Goal: Find specific page/section

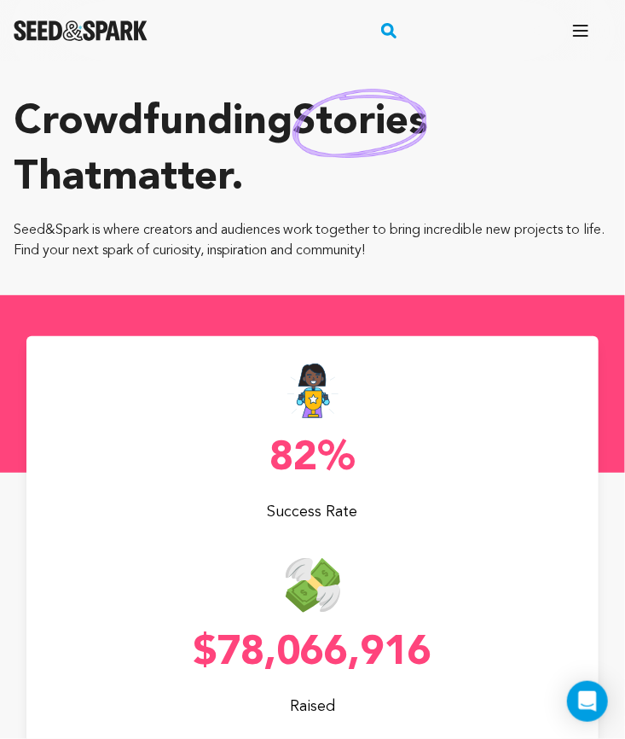
click at [382, 29] on rect "button" at bounding box center [389, 30] width 20 height 20
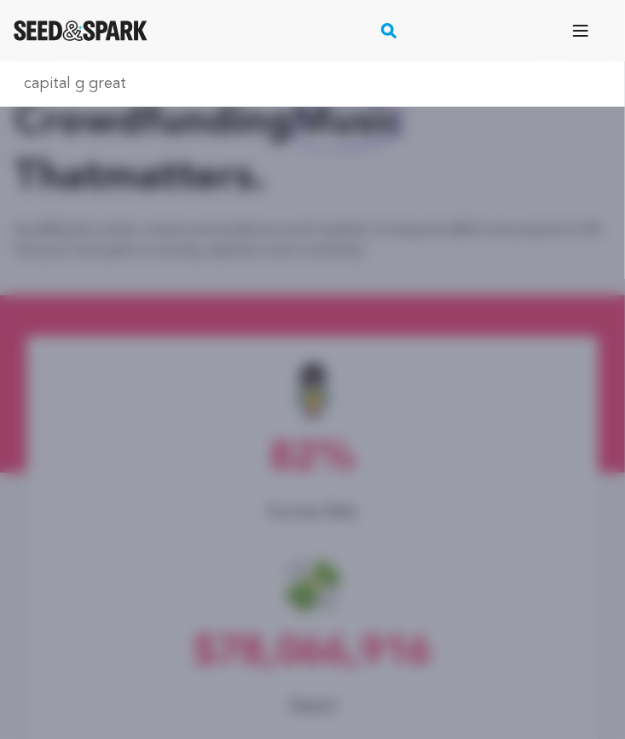
type input "capital g great"
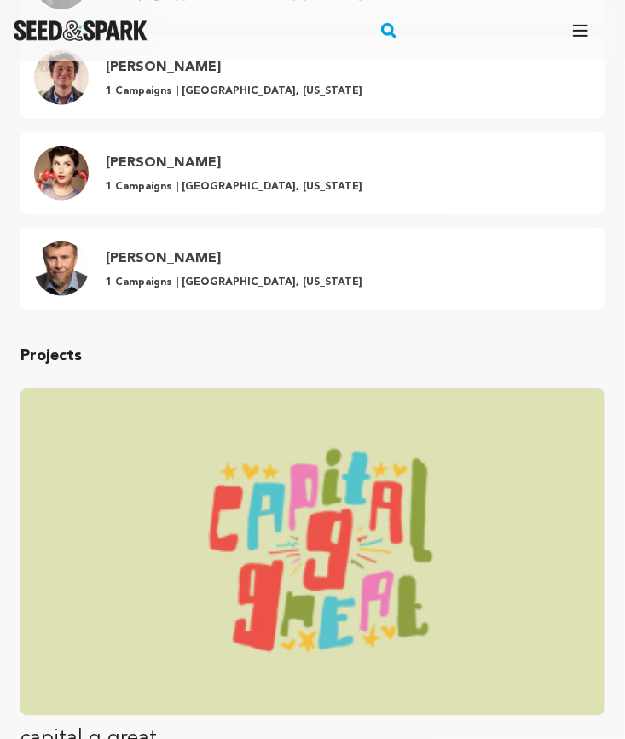
scroll to position [316, 0]
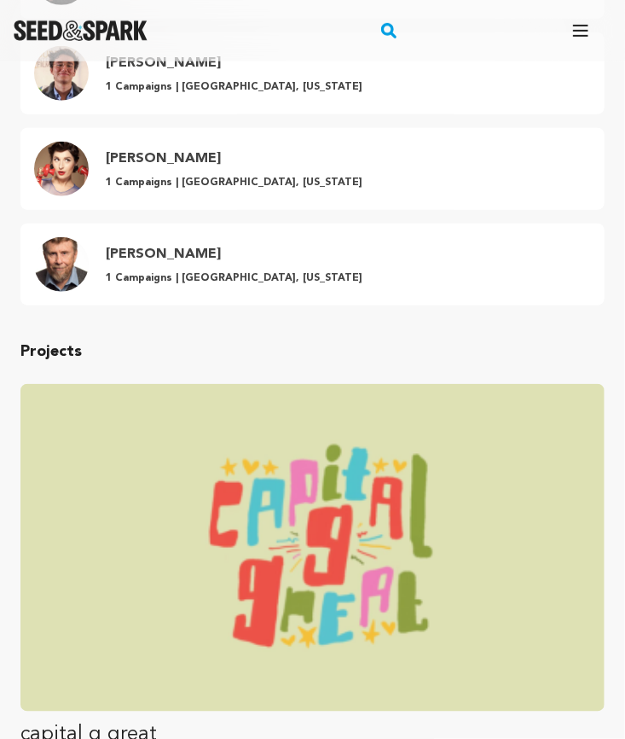
click at [194, 433] on img "Fund capital g great" at bounding box center [312, 548] width 584 height 328
